Goal: Communication & Community: Participate in discussion

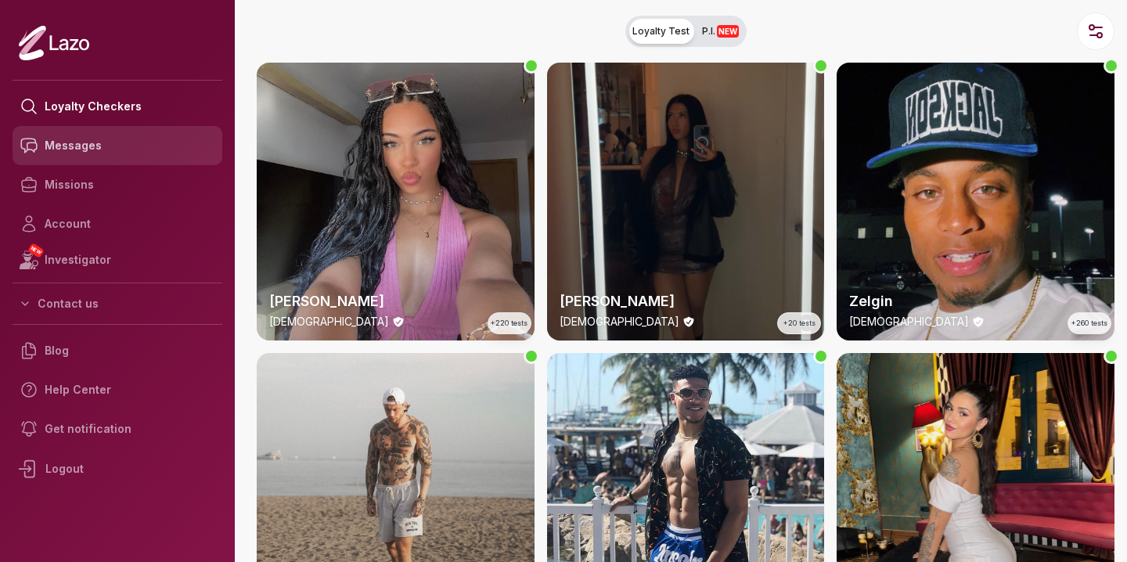
click at [106, 160] on link "Messages" at bounding box center [118, 145] width 210 height 39
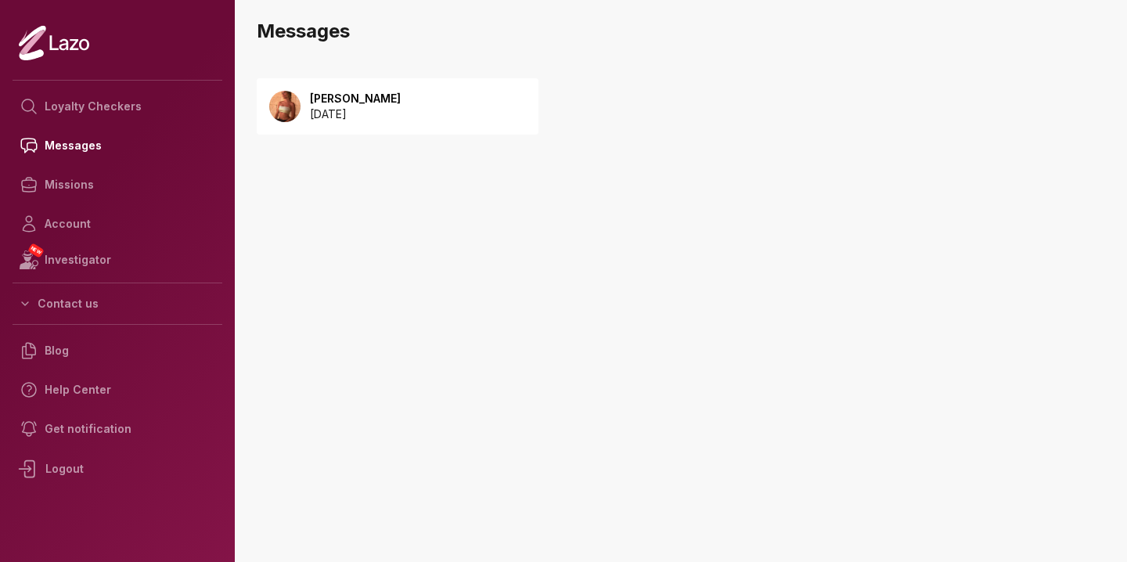
click at [426, 106] on div "[PERSON_NAME] [DATE]" at bounding box center [398, 106] width 282 height 56
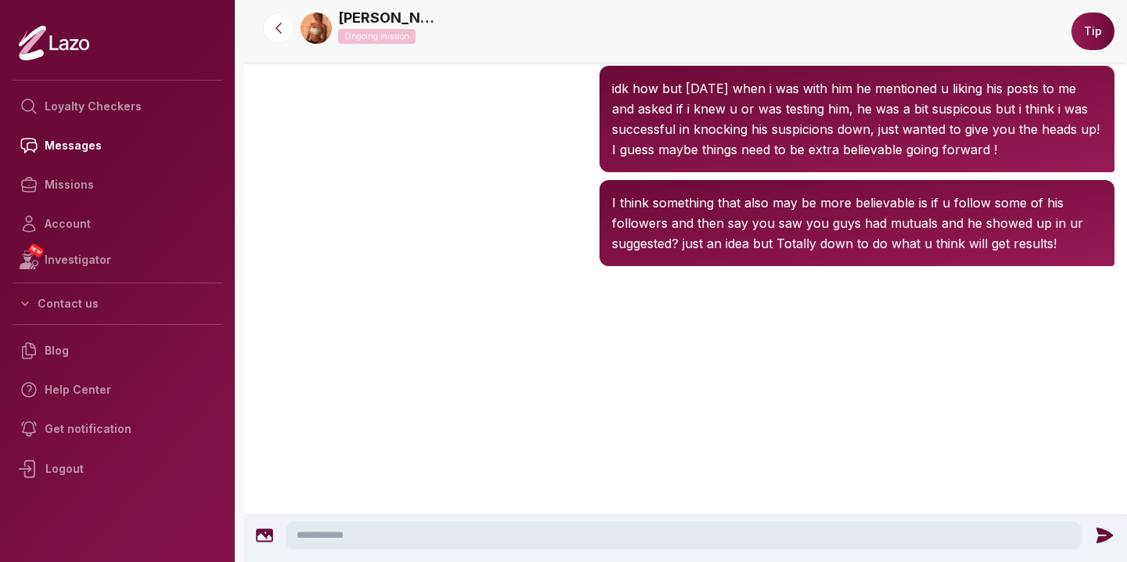
scroll to position [2750, 0]
click at [280, 38] on button at bounding box center [278, 28] width 31 height 31
